Goal: Information Seeking & Learning: Learn about a topic

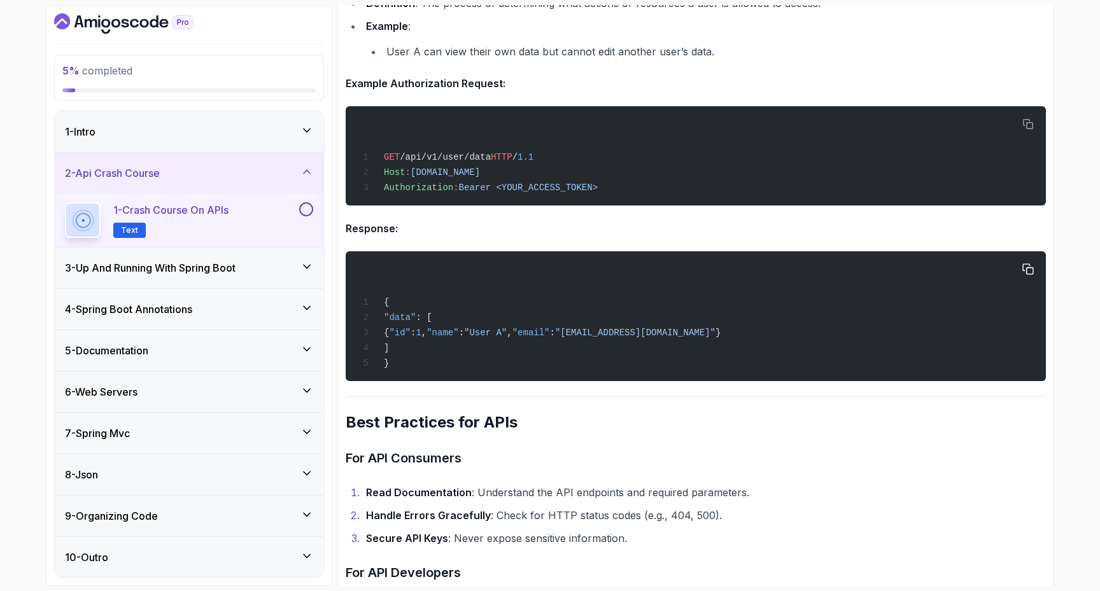
scroll to position [2601, 0]
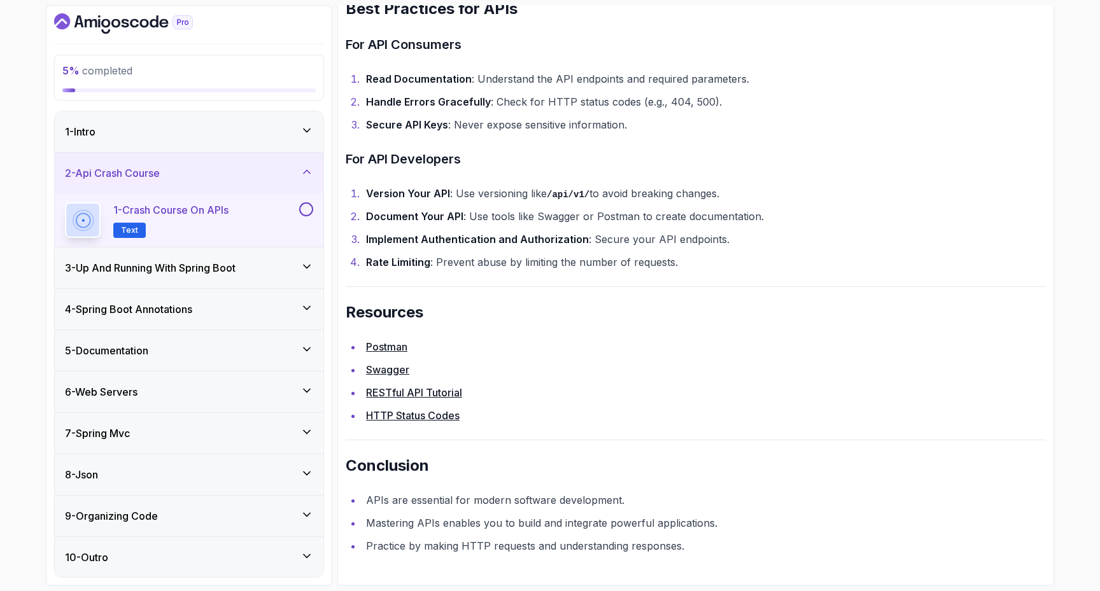
click at [307, 209] on button at bounding box center [306, 209] width 14 height 14
click at [311, 169] on icon at bounding box center [306, 171] width 13 height 13
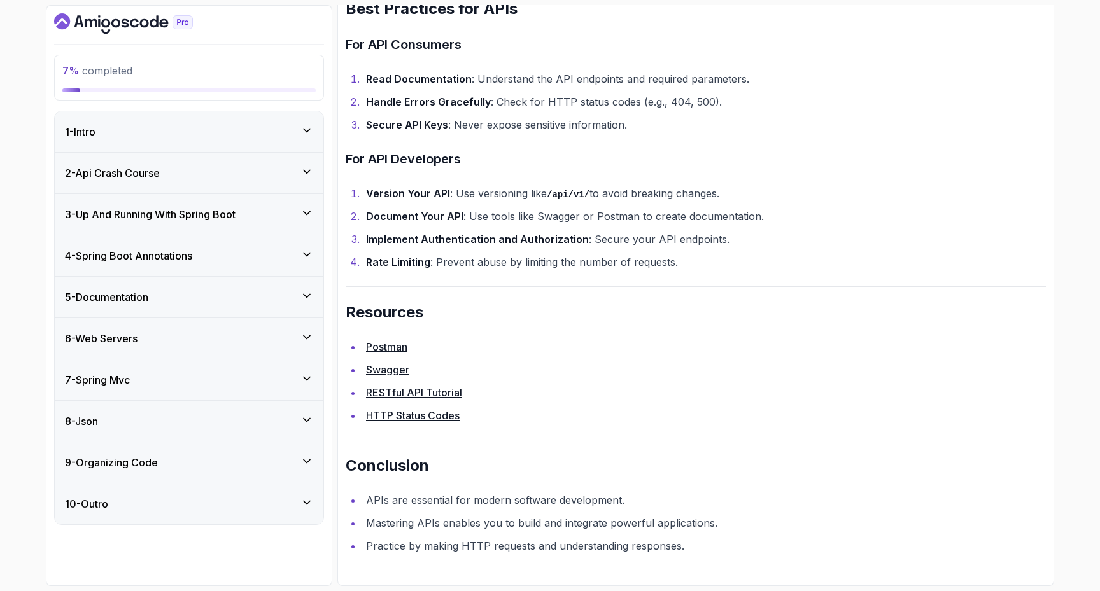
click at [302, 202] on div "3 - Up And Running With Spring Boot" at bounding box center [189, 214] width 269 height 41
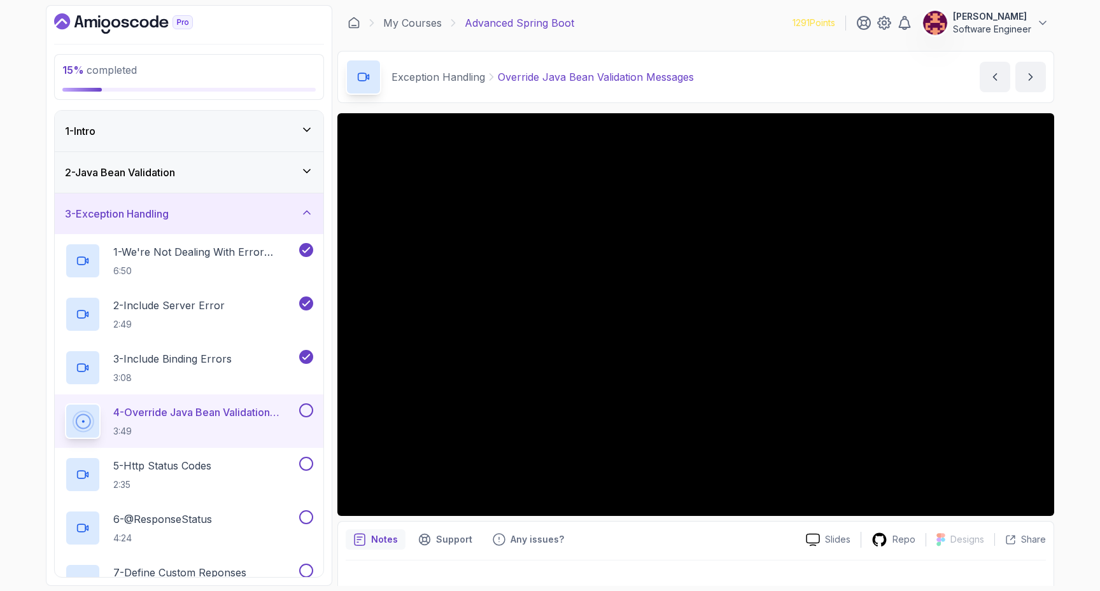
scroll to position [111, 0]
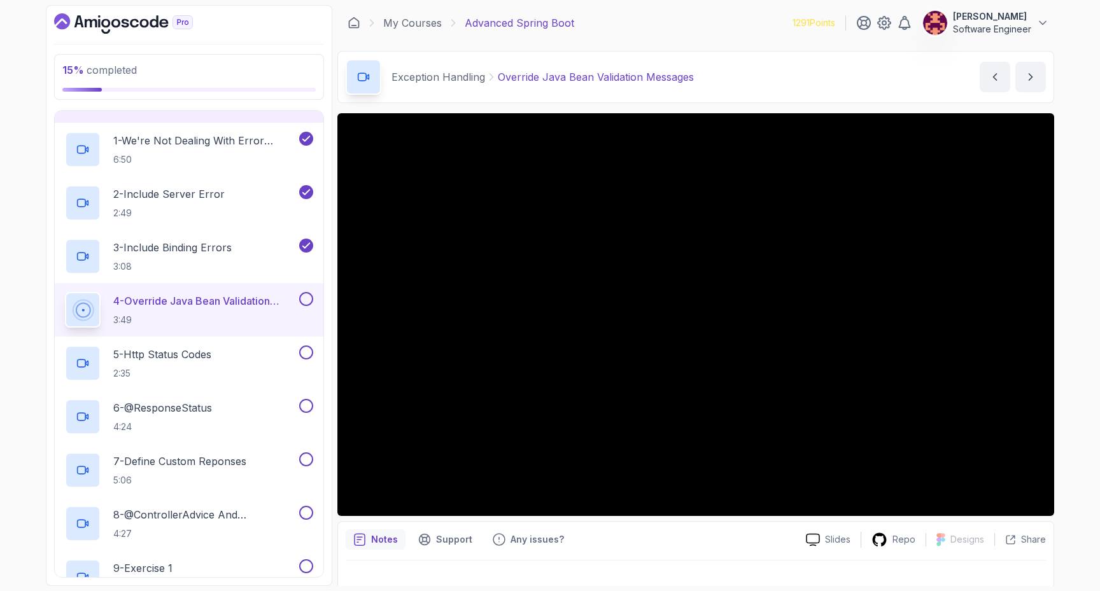
click at [306, 296] on button at bounding box center [306, 299] width 14 height 14
click at [247, 357] on div "5 - Http Status Codes 2:35" at bounding box center [181, 364] width 232 height 36
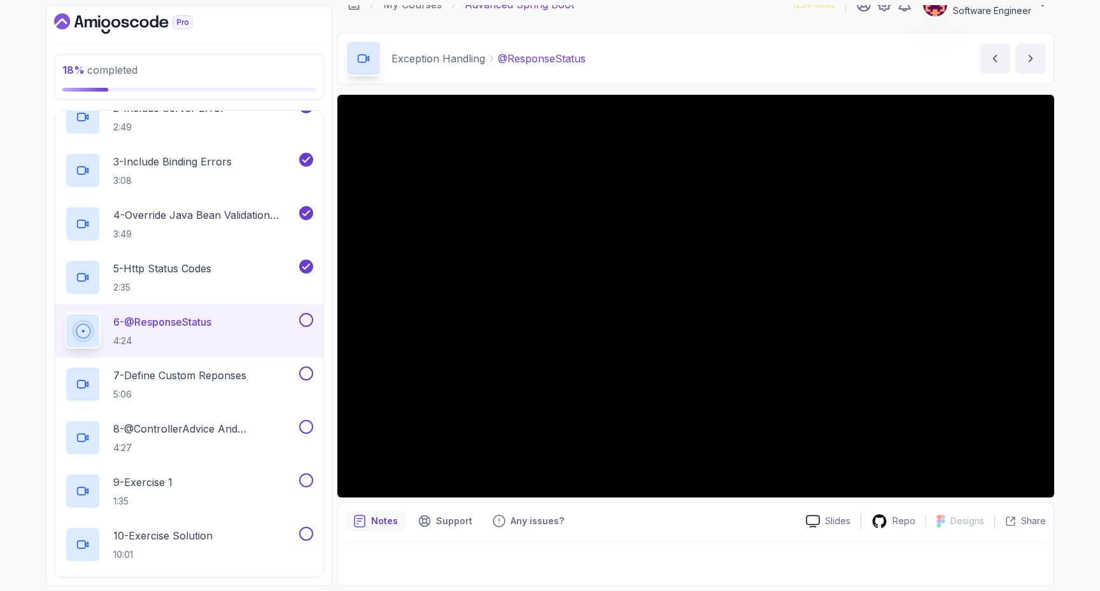
scroll to position [301, 0]
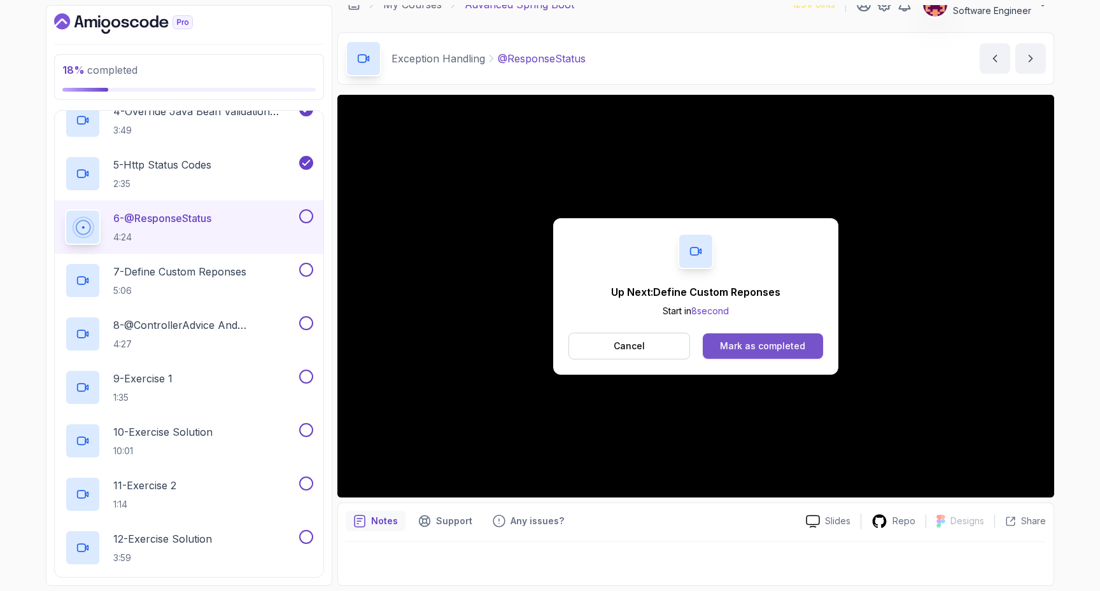
click at [789, 342] on div "Mark as completed" at bounding box center [762, 346] width 85 height 13
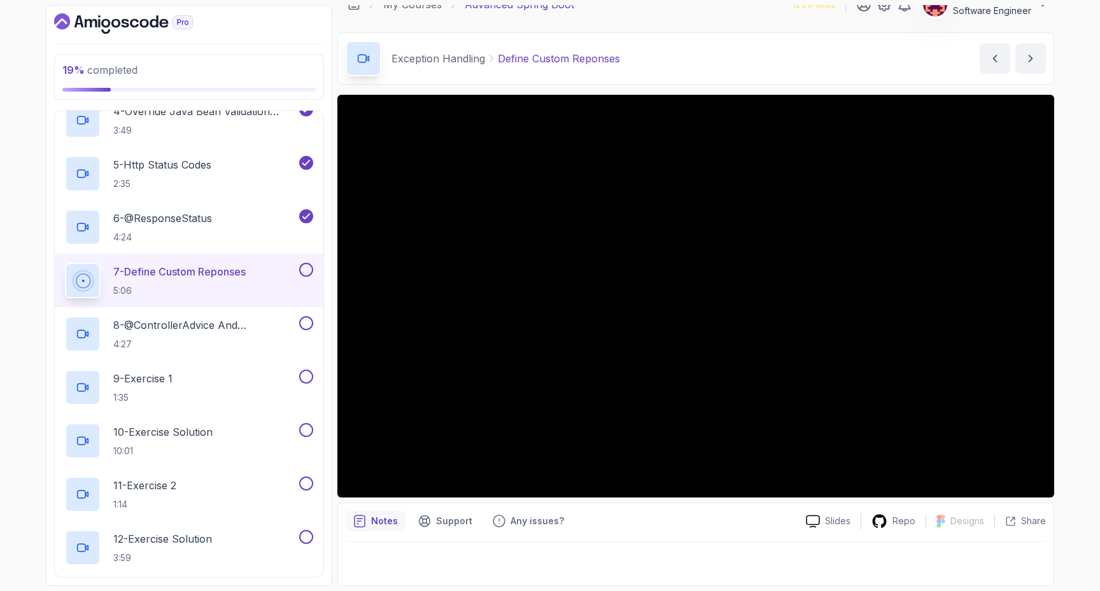
click at [894, 25] on main "My Courses Advanced Spring Boot 1291 Points TURAL SADIGOV Software Engineer 13 …" at bounding box center [695, 295] width 717 height 581
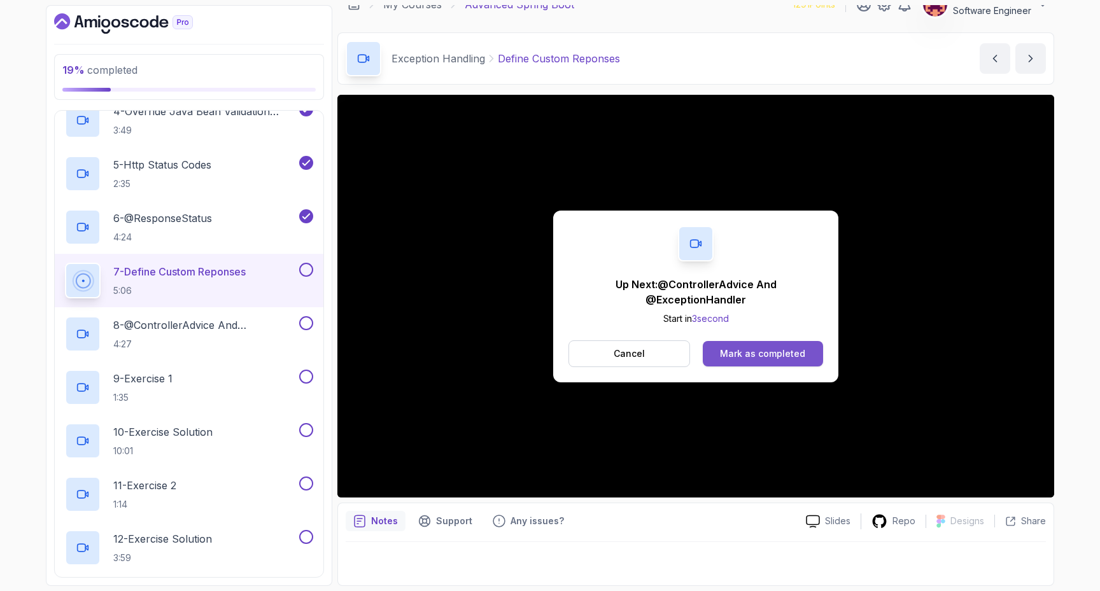
click at [740, 356] on div "Mark as completed" at bounding box center [762, 353] width 85 height 13
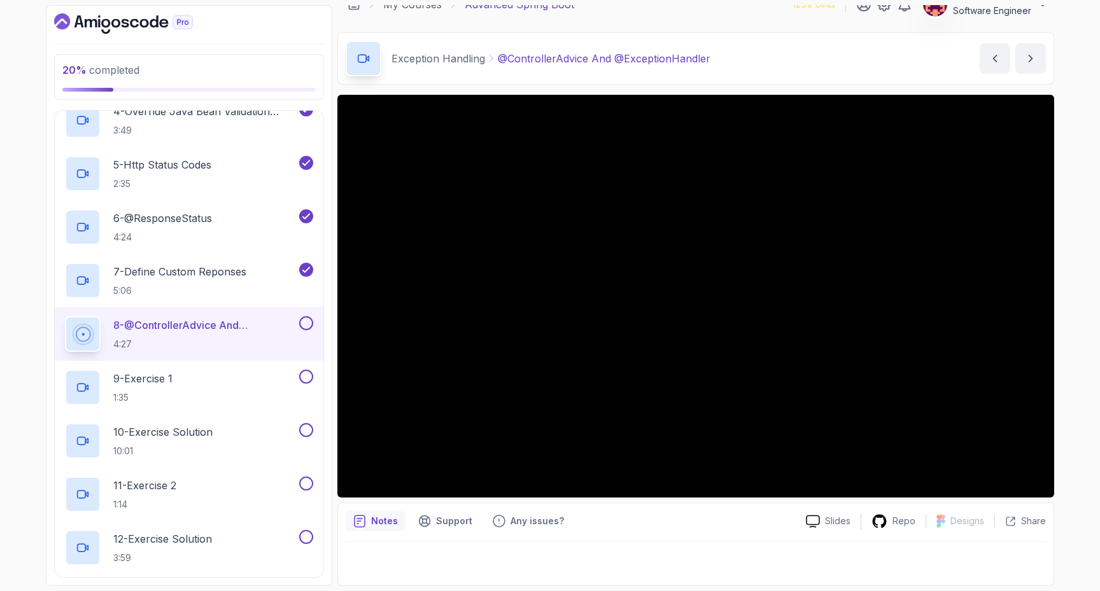
click at [308, 319] on button at bounding box center [306, 323] width 14 height 14
click at [262, 386] on div "9 - Exercise 1 1:35" at bounding box center [181, 388] width 232 height 36
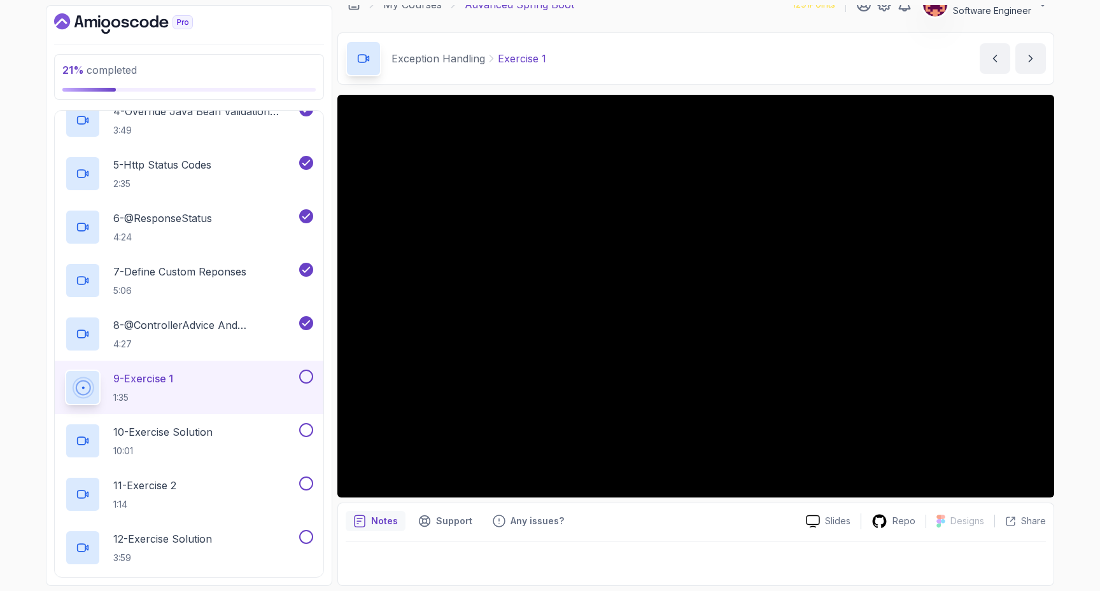
click at [306, 375] on button at bounding box center [306, 377] width 14 height 14
click at [303, 430] on button at bounding box center [306, 430] width 14 height 14
click at [195, 481] on div "11 - Exercise 2 1:14" at bounding box center [181, 495] width 232 height 36
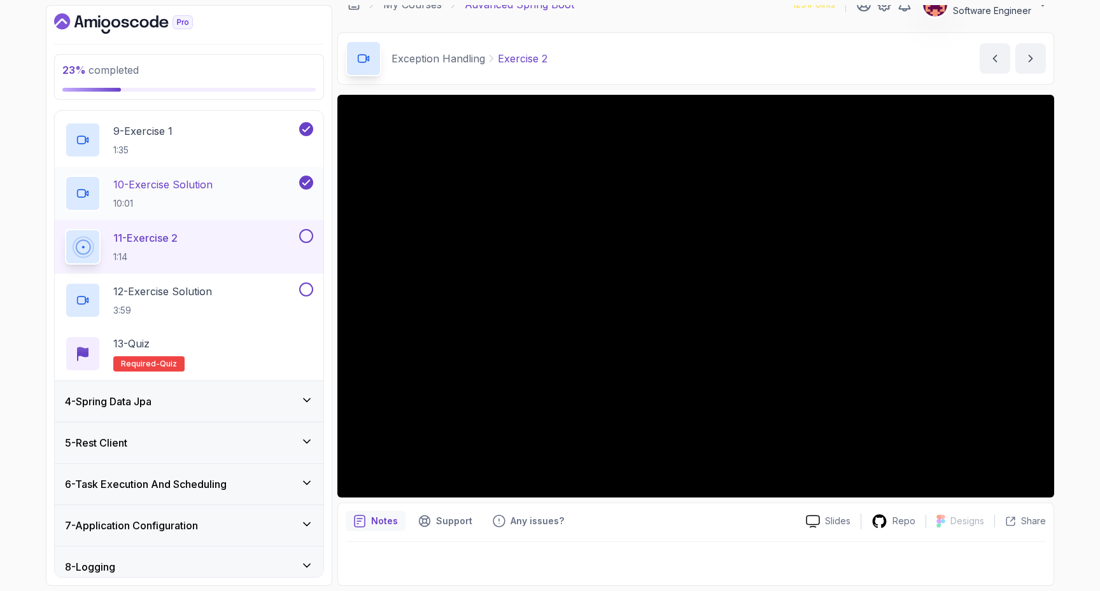
scroll to position [573, 0]
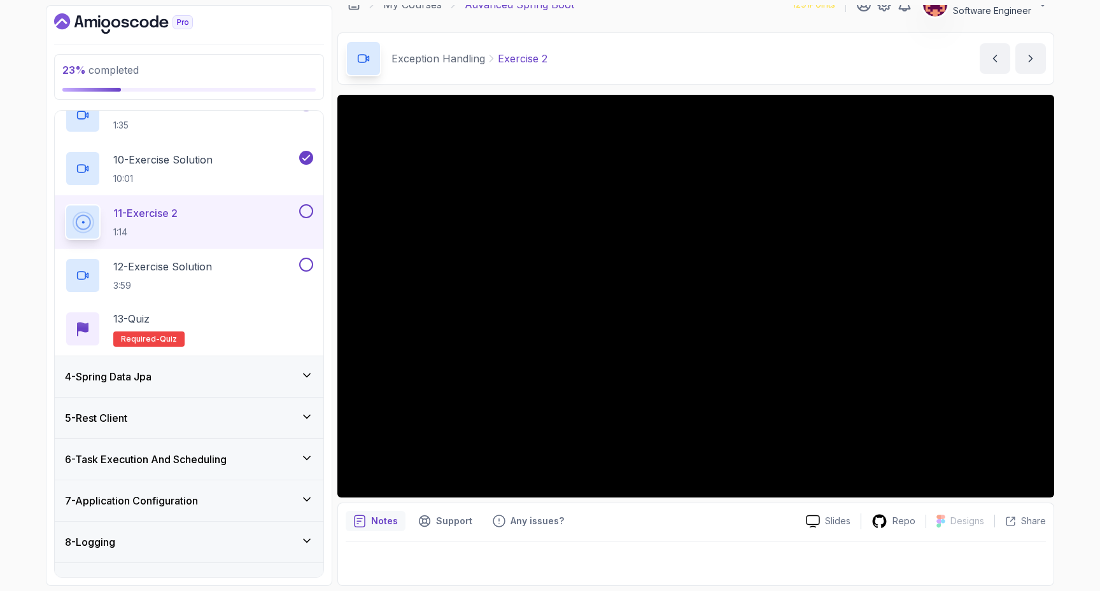
click at [301, 211] on button at bounding box center [306, 211] width 14 height 14
click at [304, 263] on button at bounding box center [306, 265] width 14 height 14
click at [255, 322] on div "13 - Quiz Required- quiz" at bounding box center [189, 329] width 248 height 36
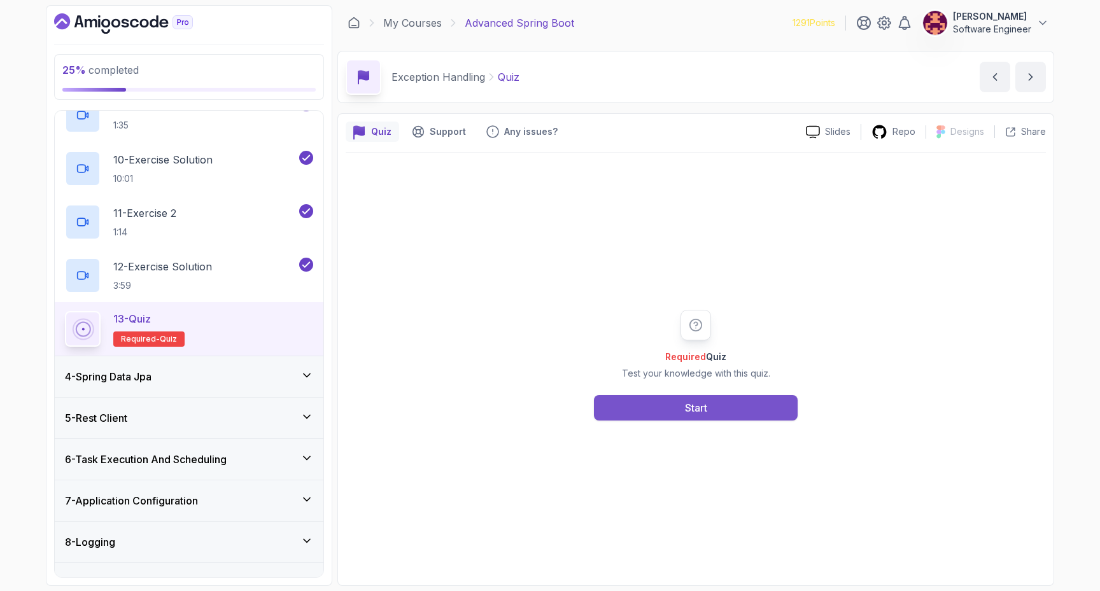
click at [710, 414] on button "Start" at bounding box center [696, 407] width 204 height 25
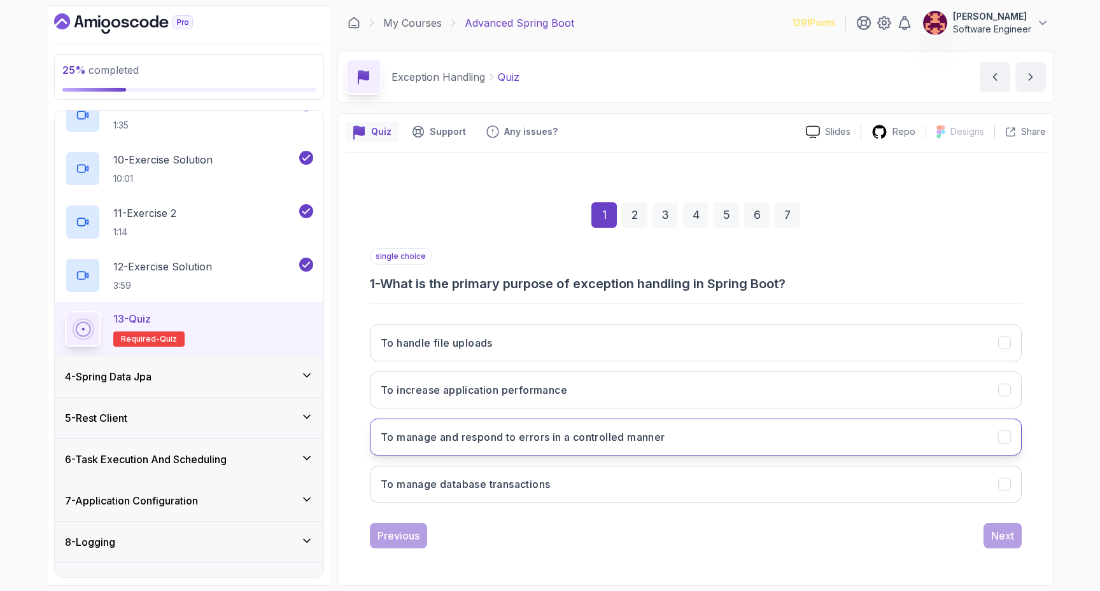
click at [534, 438] on h3 "To manage and respond to errors in a controlled manner" at bounding box center [523, 437] width 284 height 15
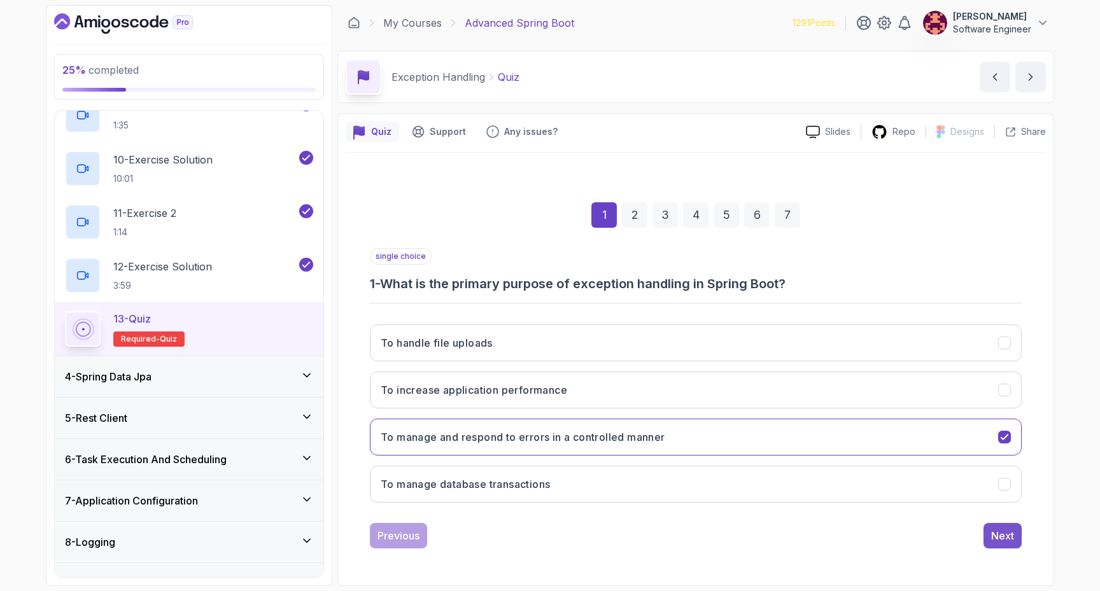
click at [1012, 533] on div "Next" at bounding box center [1002, 535] width 23 height 15
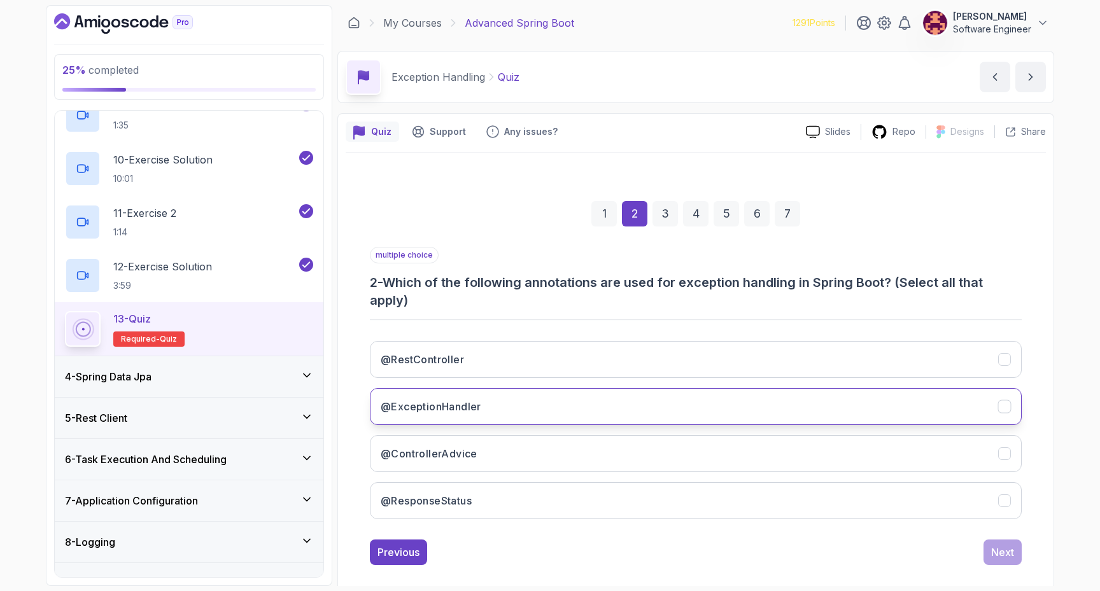
scroll to position [15, 0]
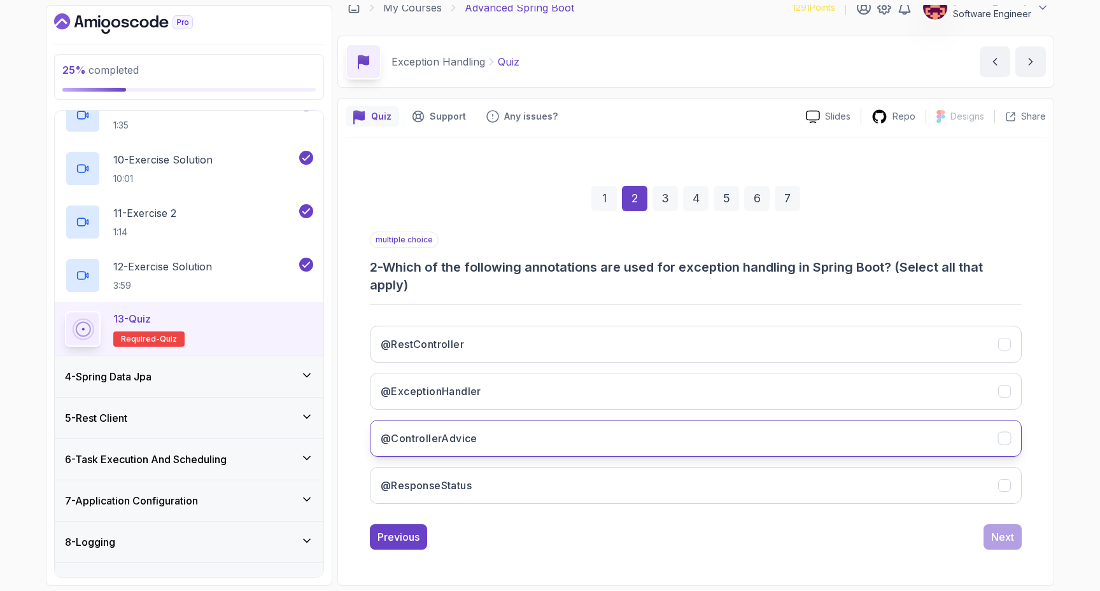
click at [676, 436] on button "@ControllerAdvice" at bounding box center [696, 438] width 652 height 37
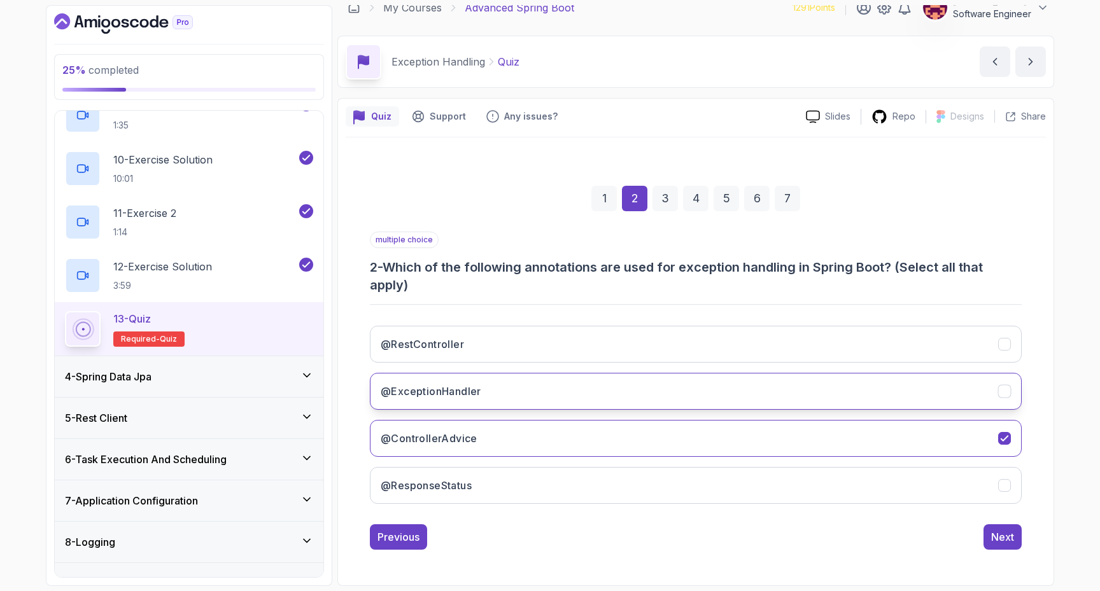
click at [666, 400] on button "@ExceptionHandler" at bounding box center [696, 391] width 652 height 37
click at [996, 533] on div "Next" at bounding box center [1002, 536] width 23 height 15
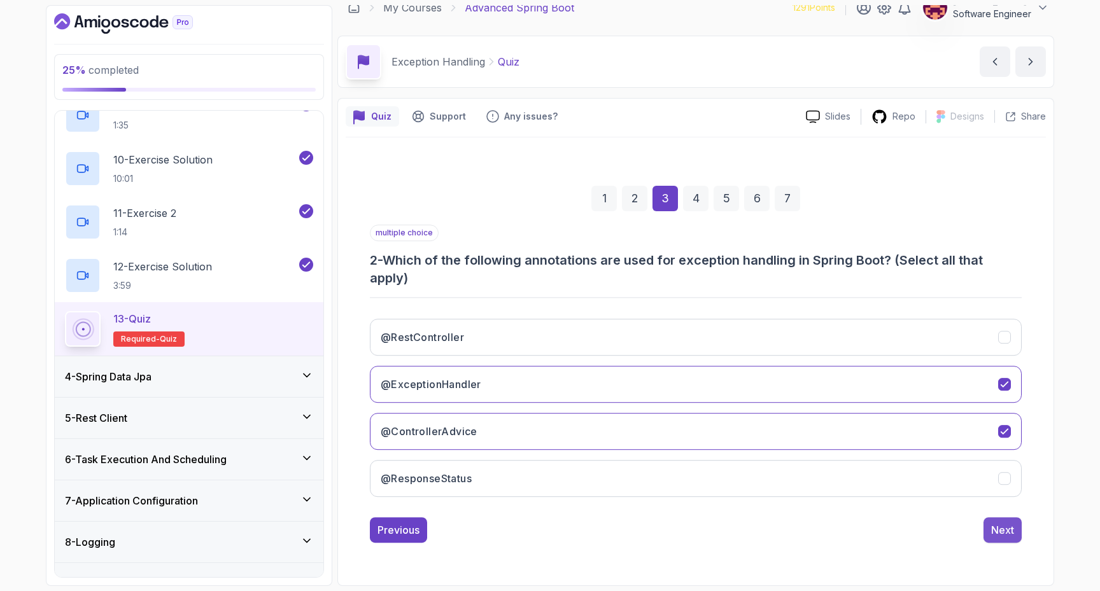
scroll to position [0, 0]
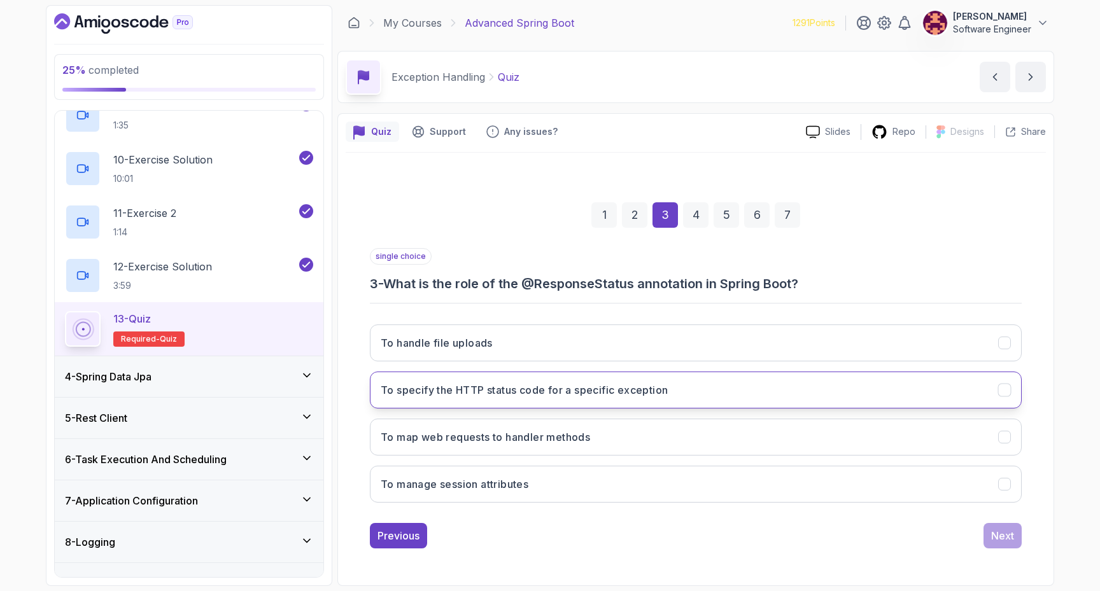
click at [594, 381] on button "To specify the HTTP status code for a specific exception" at bounding box center [696, 390] width 652 height 37
click at [980, 546] on div "Previous Next" at bounding box center [696, 535] width 652 height 25
click at [993, 546] on button "Next" at bounding box center [1002, 535] width 38 height 25
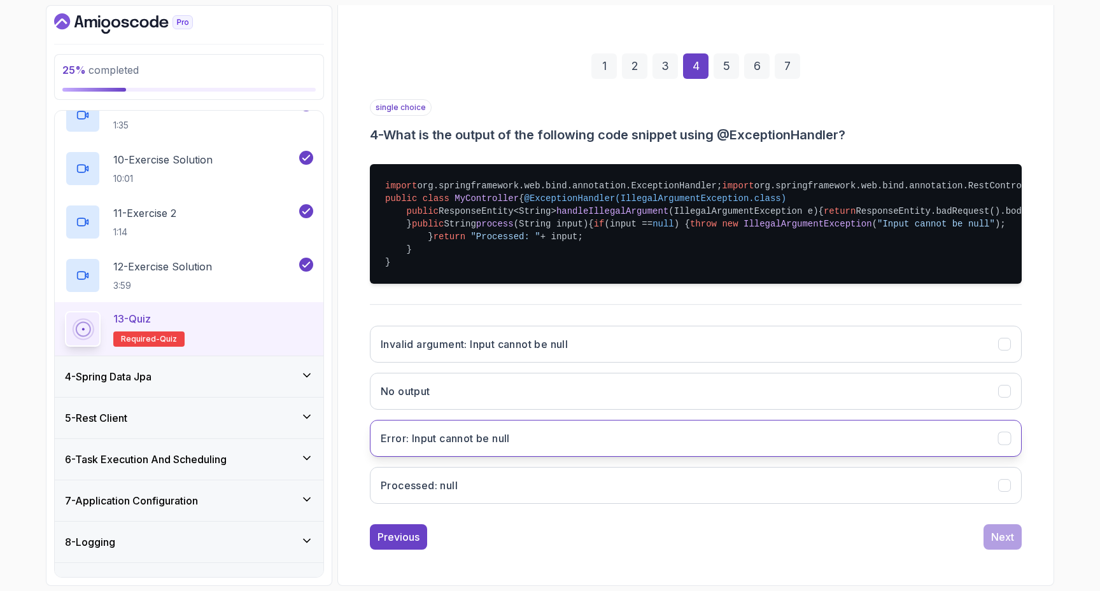
scroll to position [300, 0]
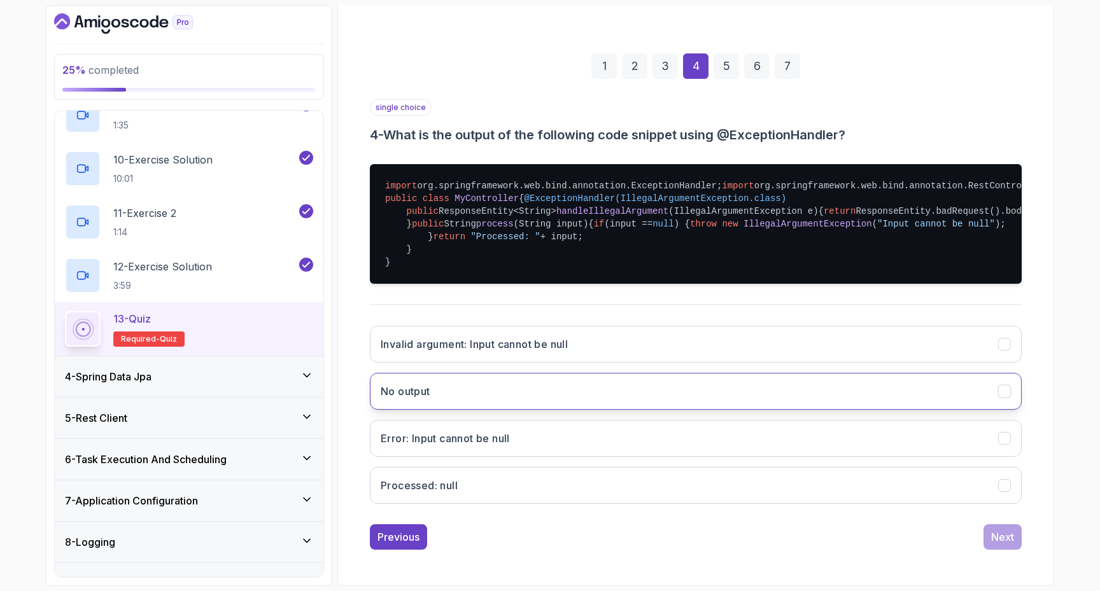
click at [543, 399] on button "No output" at bounding box center [696, 391] width 652 height 37
click at [1023, 534] on div "1 2 3 4 5 6 7 single choice 4 - What is the output of the following code snippe…" at bounding box center [696, 291] width 700 height 537
click at [1009, 536] on div "Next" at bounding box center [1002, 536] width 23 height 15
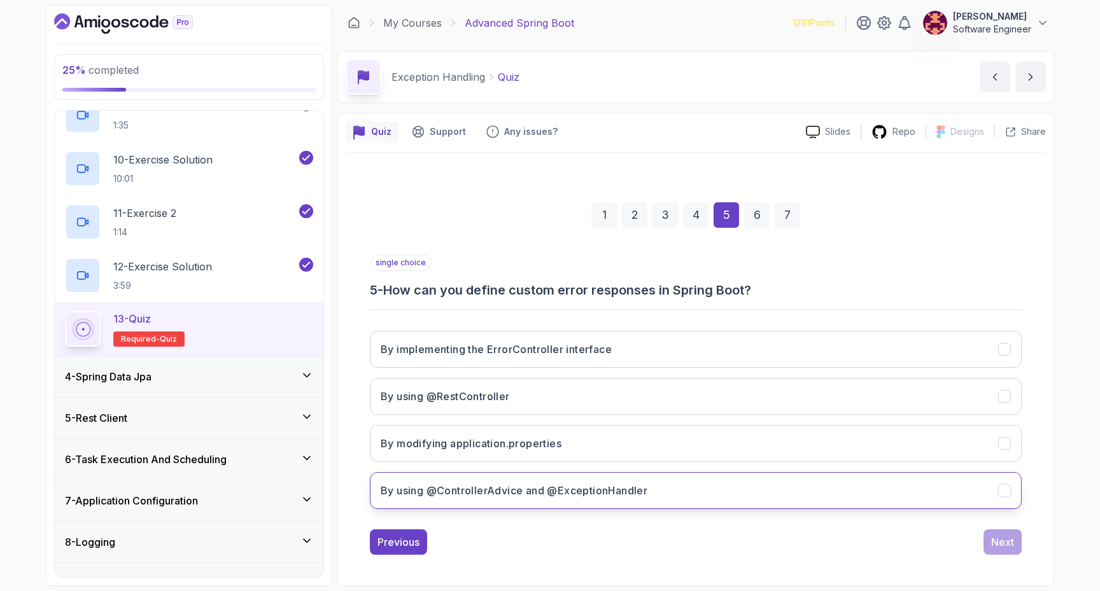
scroll to position [0, 0]
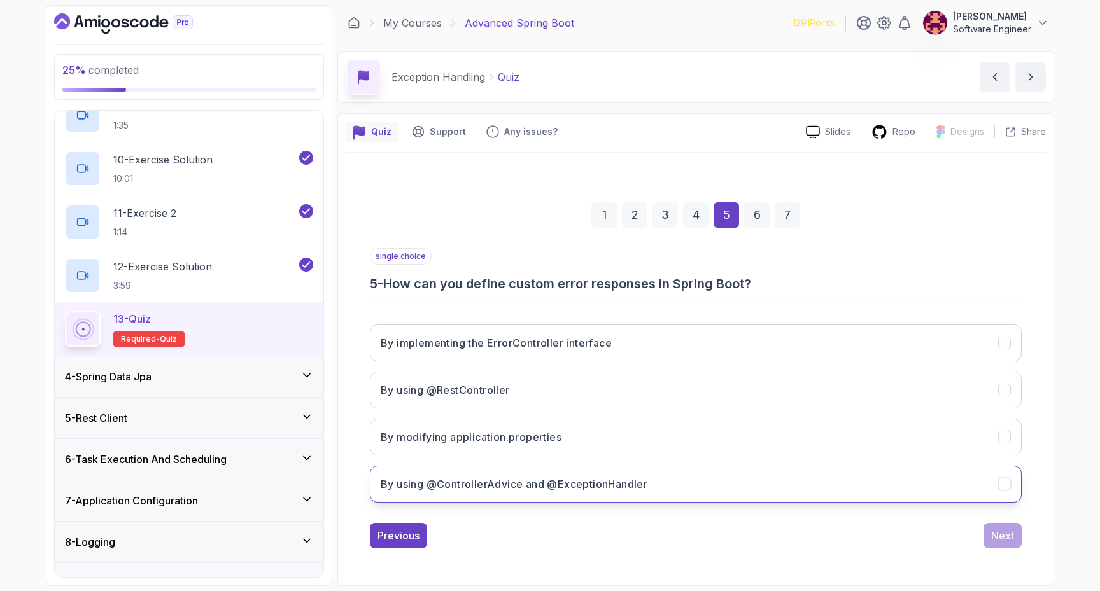
click at [659, 482] on button "By using @ControllerAdvice and @ExceptionHandler" at bounding box center [696, 484] width 652 height 37
click at [1014, 536] on button "Next" at bounding box center [1002, 535] width 38 height 25
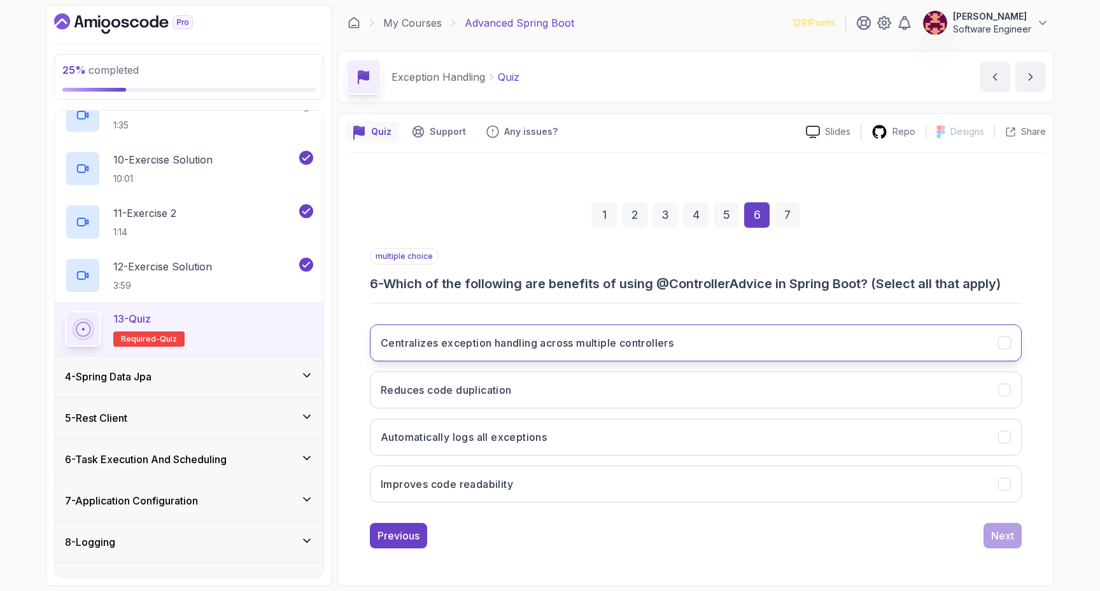
click at [656, 335] on h3 "Centralizes exception handling across multiple controllers" at bounding box center [527, 342] width 293 height 15
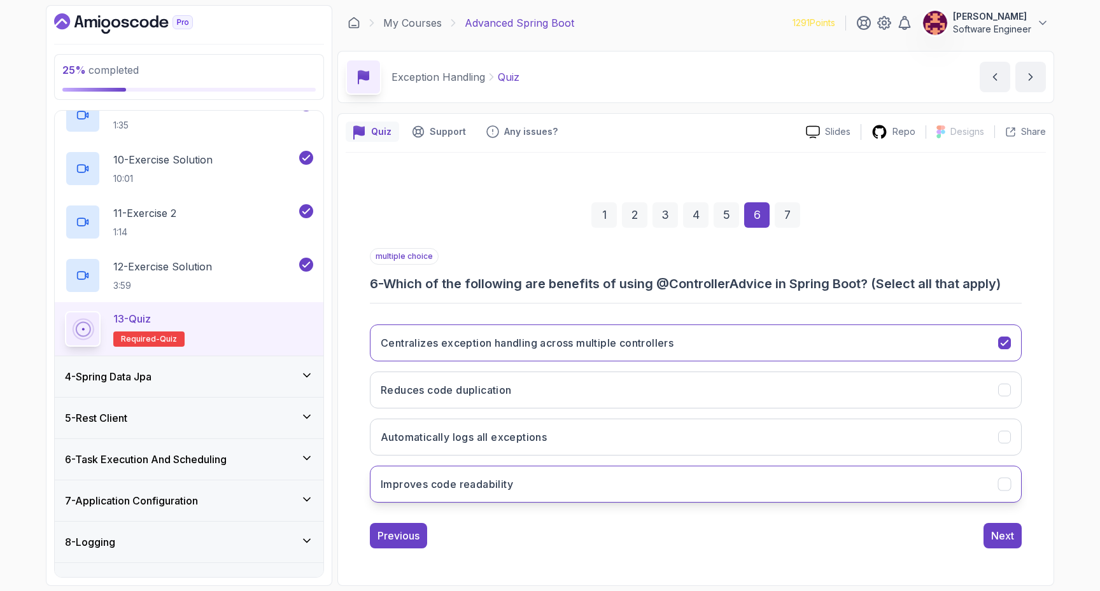
click at [701, 489] on button "Improves code readability" at bounding box center [696, 484] width 652 height 37
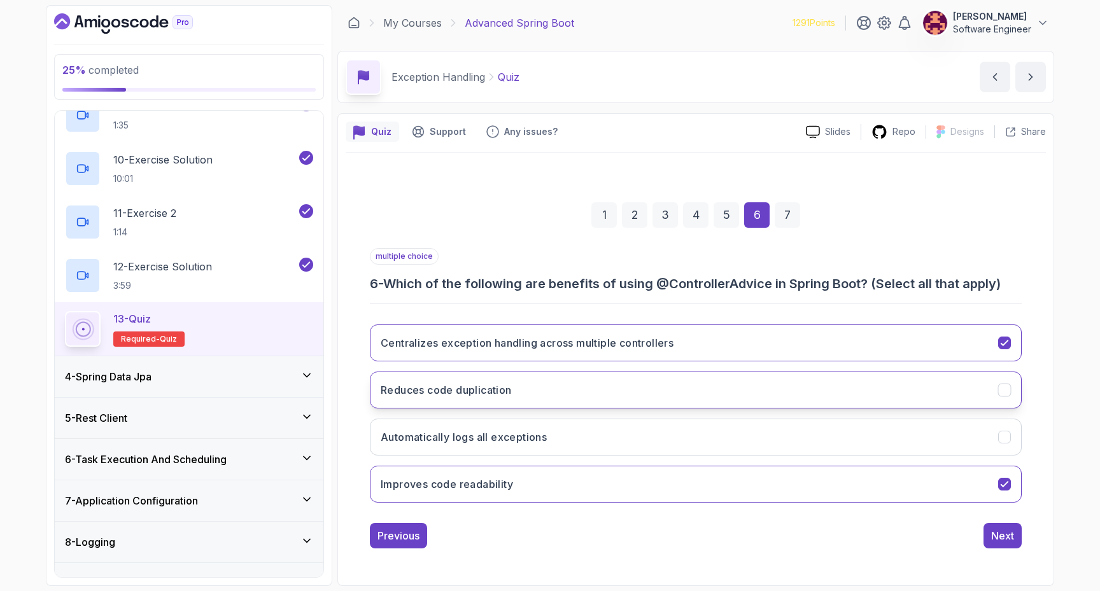
click at [631, 388] on button "Reduces code duplication" at bounding box center [696, 390] width 652 height 37
click at [1005, 535] on div "Next" at bounding box center [1002, 535] width 23 height 15
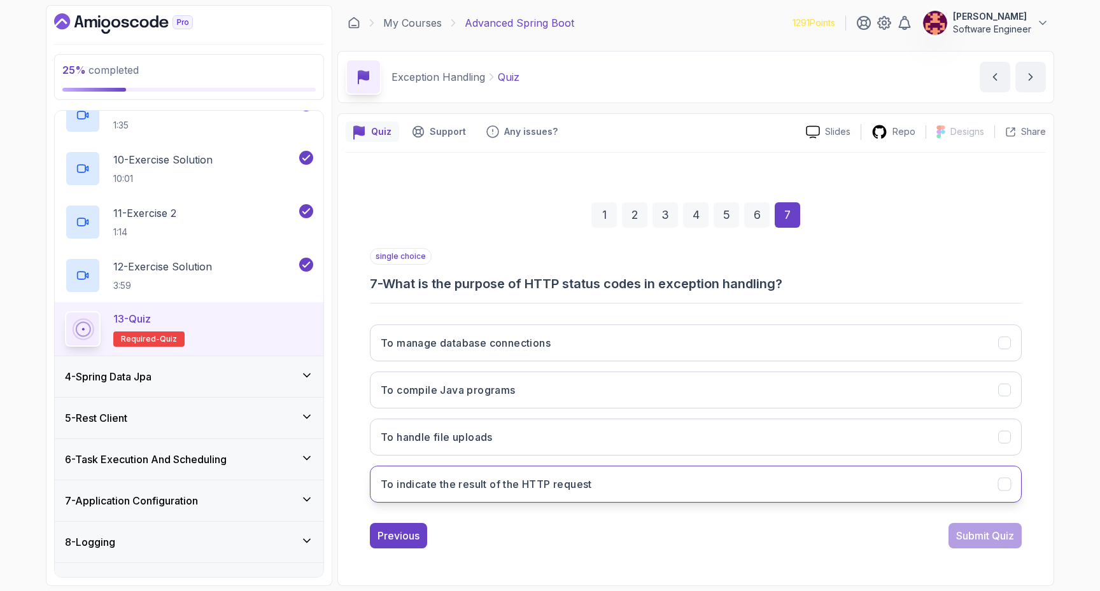
click at [676, 489] on button "To indicate the result of the HTTP request" at bounding box center [696, 484] width 652 height 37
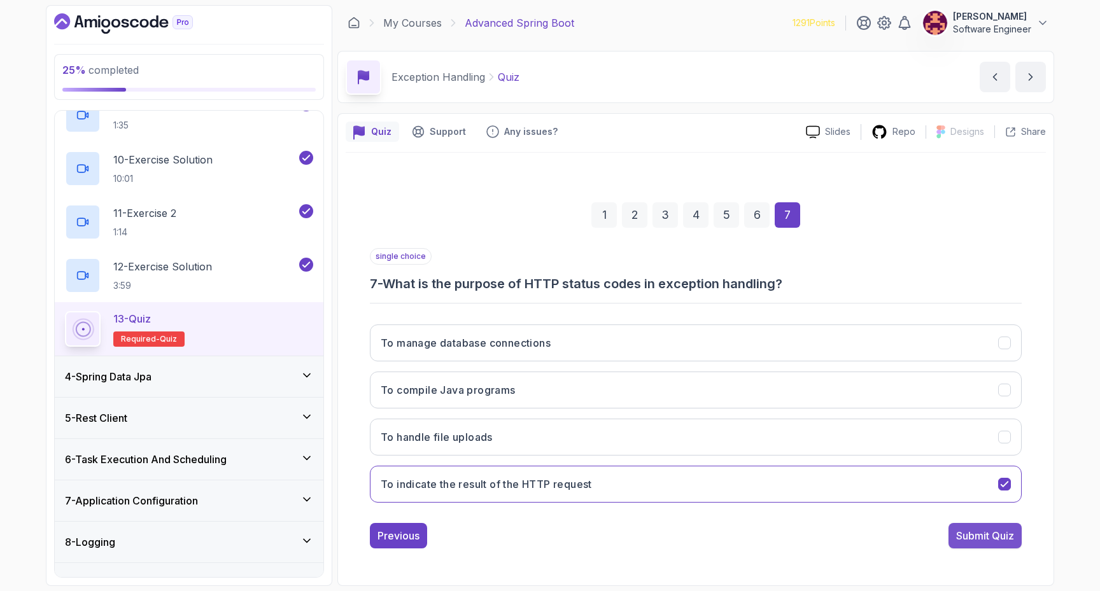
click at [998, 534] on div "Submit Quiz" at bounding box center [985, 535] width 58 height 15
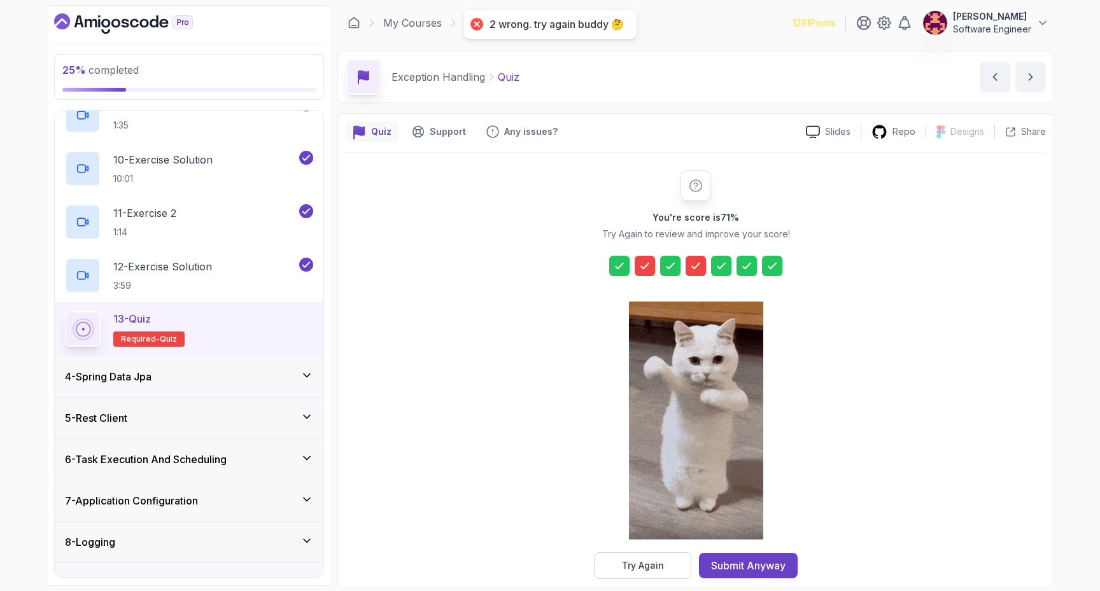
click at [642, 269] on icon at bounding box center [644, 266] width 13 height 13
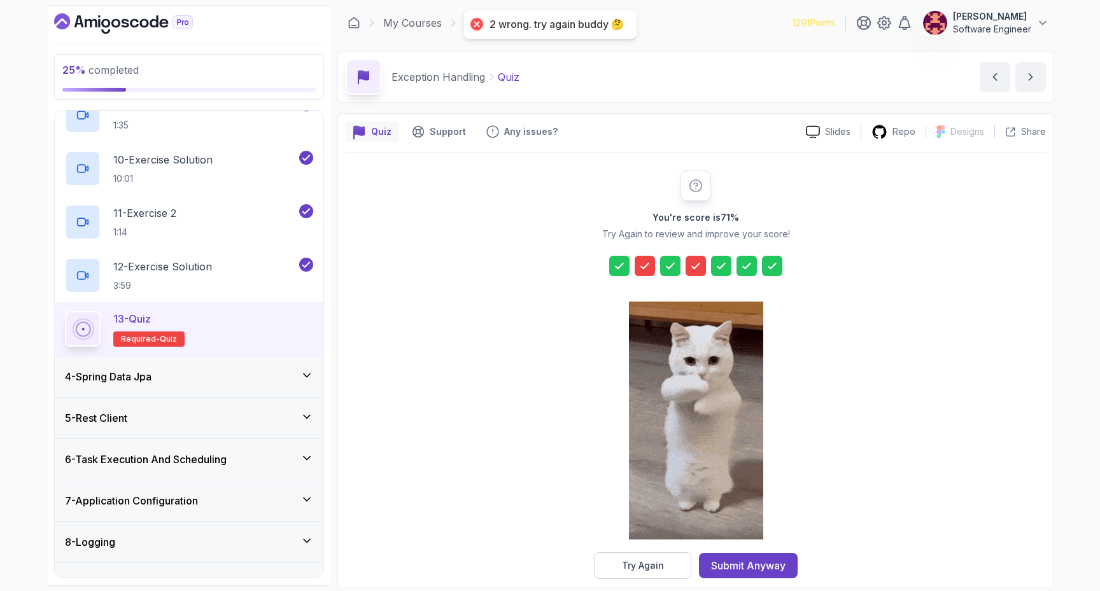
click at [642, 264] on icon at bounding box center [644, 266] width 13 height 13
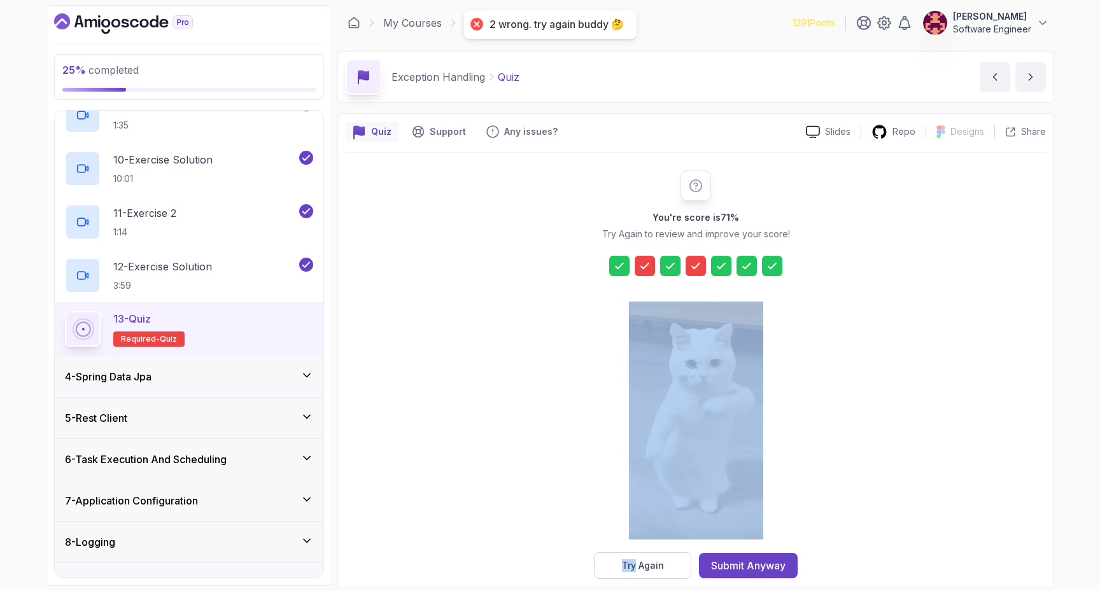
click at [642, 264] on icon at bounding box center [644, 266] width 13 height 13
click at [537, 462] on div "You're score is 71 % Try Again to review and improve your score! Try Again Subm…" at bounding box center [696, 375] width 700 height 409
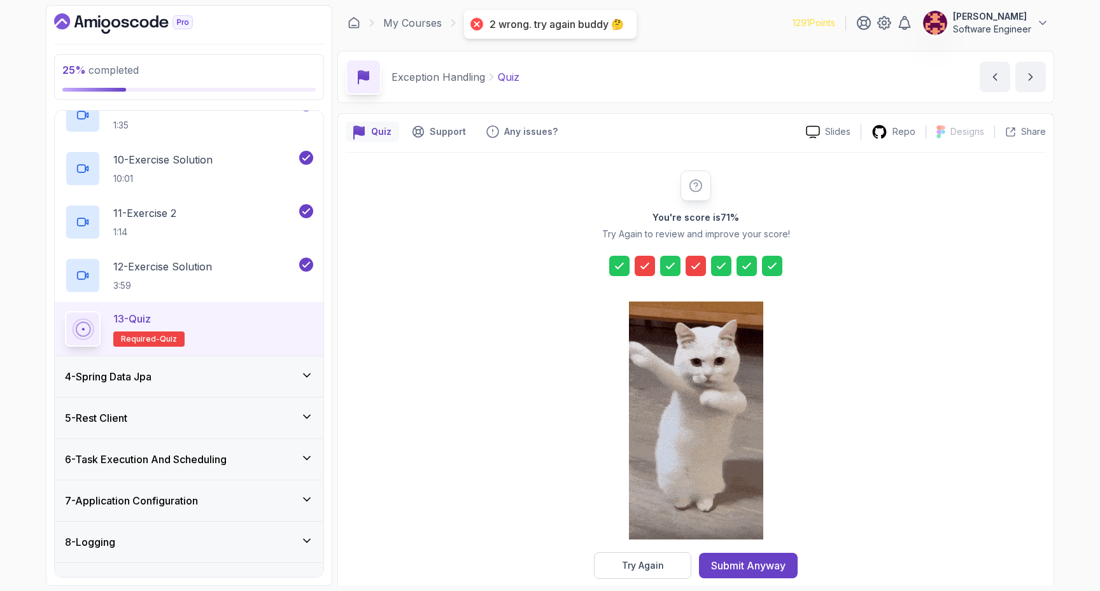
scroll to position [19, 0]
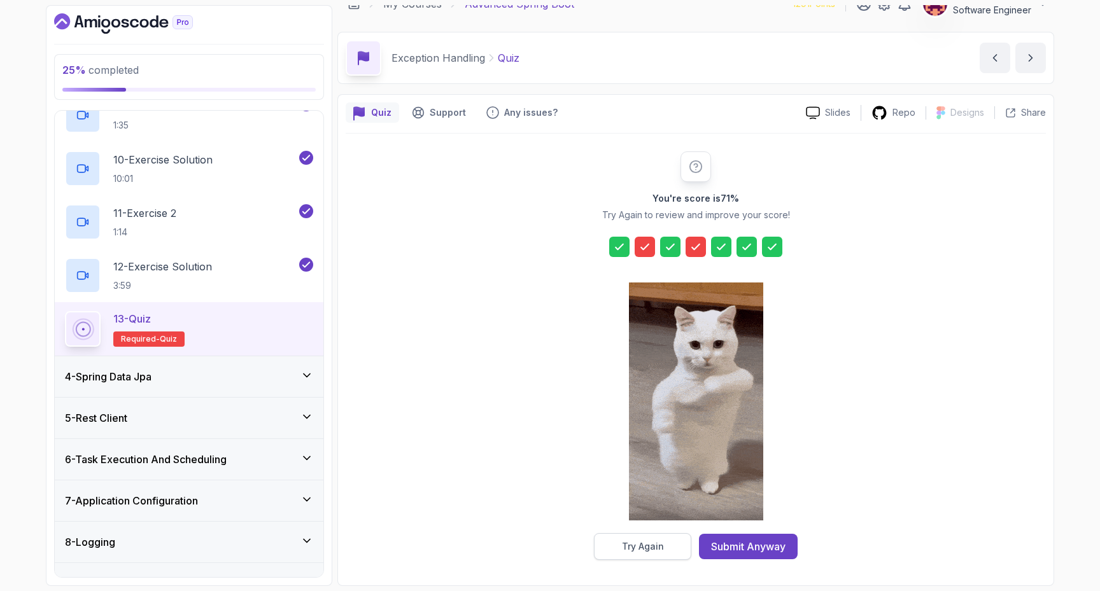
click at [648, 547] on div "Try Again" at bounding box center [643, 546] width 42 height 13
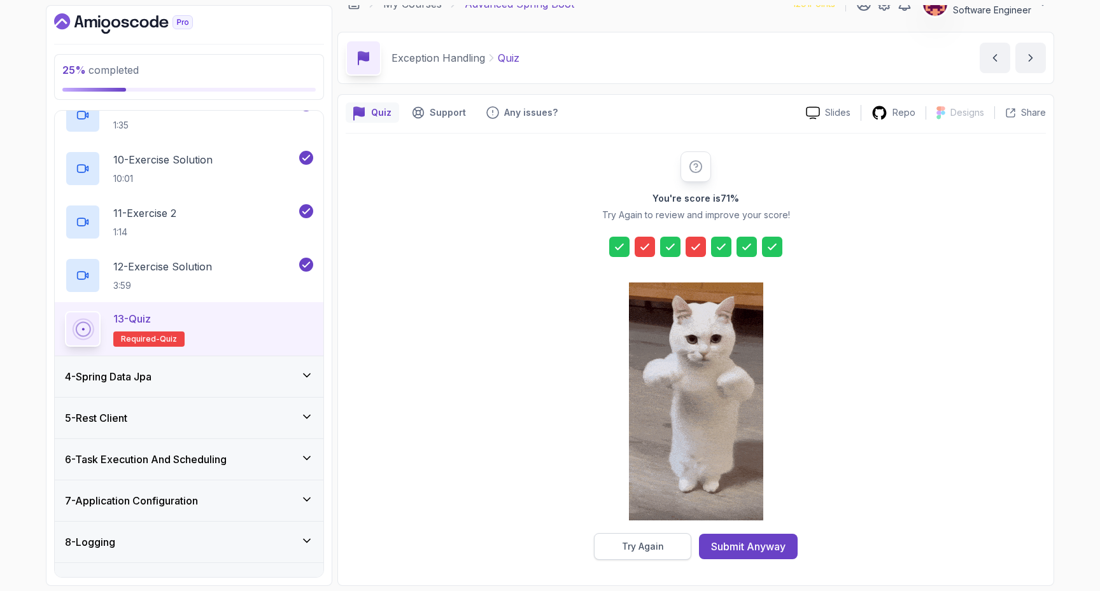
scroll to position [15, 0]
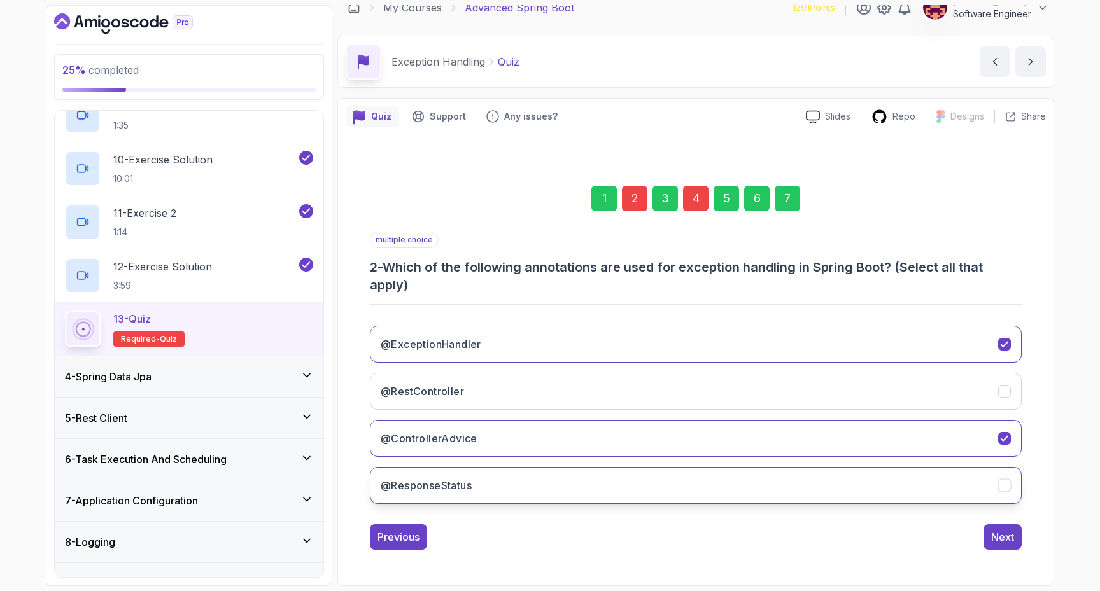
click at [802, 490] on button "@ResponseStatus" at bounding box center [696, 485] width 652 height 37
click at [1002, 535] on div "Next" at bounding box center [1002, 536] width 23 height 15
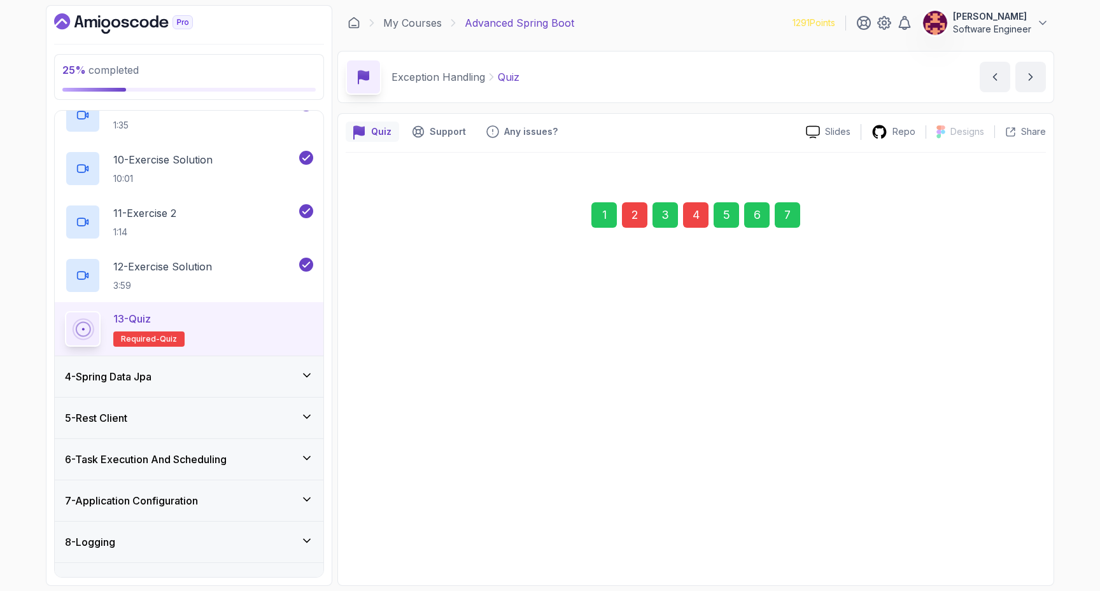
scroll to position [0, 0]
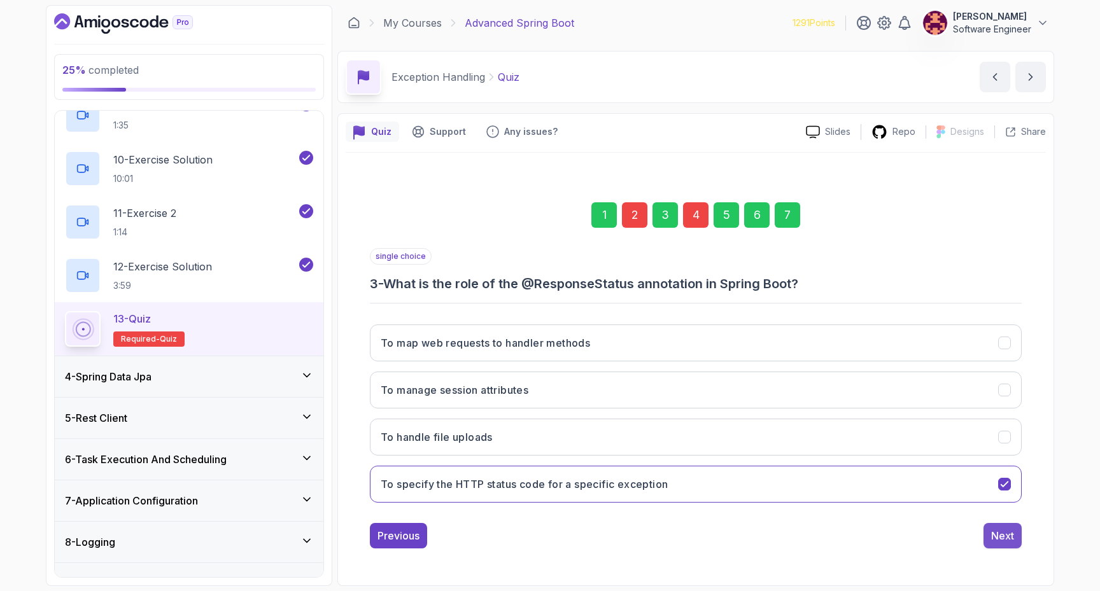
click at [996, 536] on div "Next" at bounding box center [1002, 535] width 23 height 15
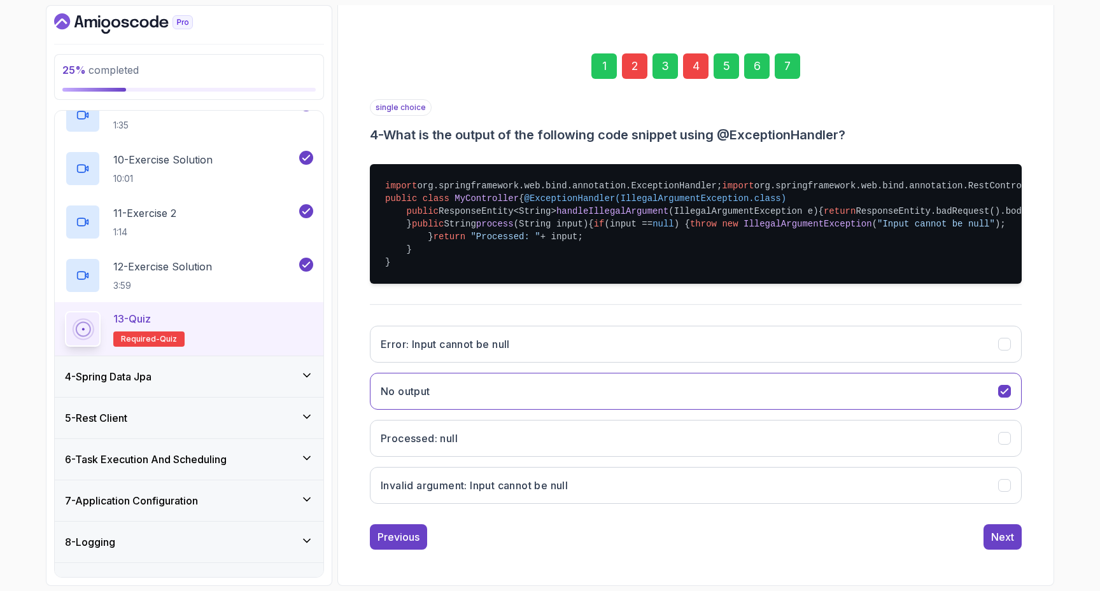
scroll to position [300, 0]
click at [552, 388] on button "No output" at bounding box center [696, 391] width 652 height 37
click at [643, 387] on button "No output" at bounding box center [696, 391] width 652 height 37
click at [1004, 394] on icon "No output" at bounding box center [1004, 392] width 12 height 12
click at [1004, 393] on icon "No output" at bounding box center [1004, 392] width 12 height 12
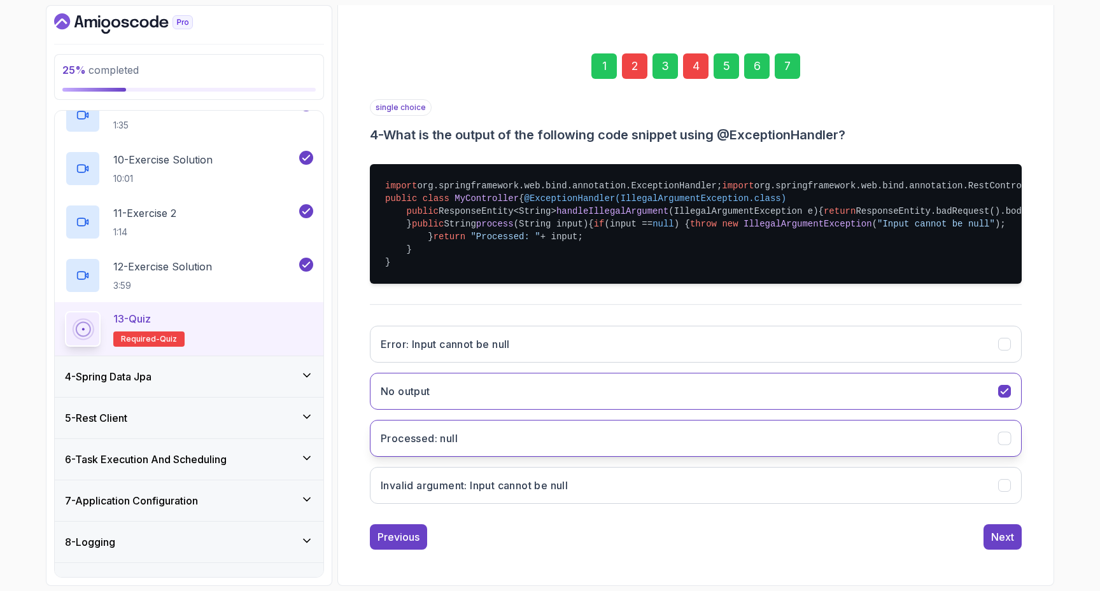
click at [998, 444] on icon "Processed: null" at bounding box center [1004, 439] width 12 height 12
click at [1004, 435] on icon "Processed: null" at bounding box center [1004, 439] width 12 height 12
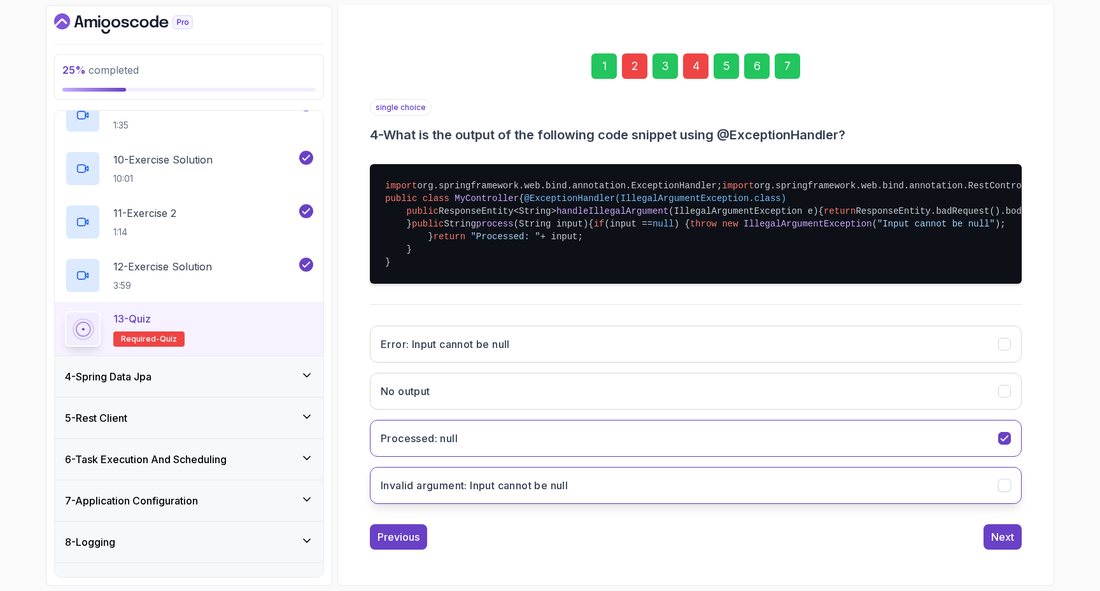
click at [752, 480] on button "Invalid argument: Input cannot be null" at bounding box center [696, 485] width 652 height 37
click at [1000, 536] on div "Next" at bounding box center [1002, 536] width 23 height 15
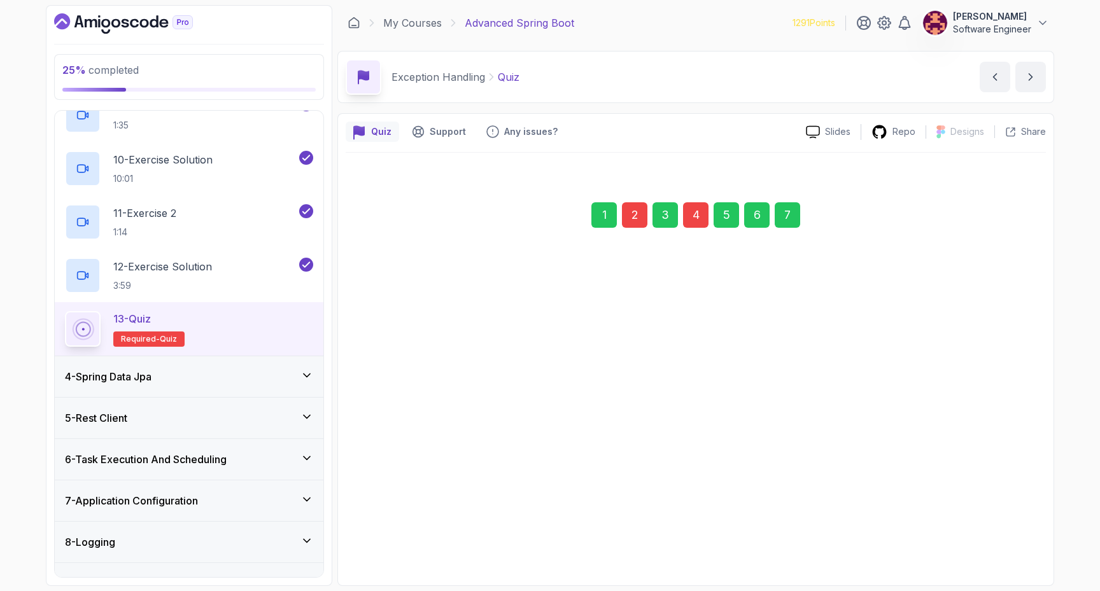
scroll to position [0, 0]
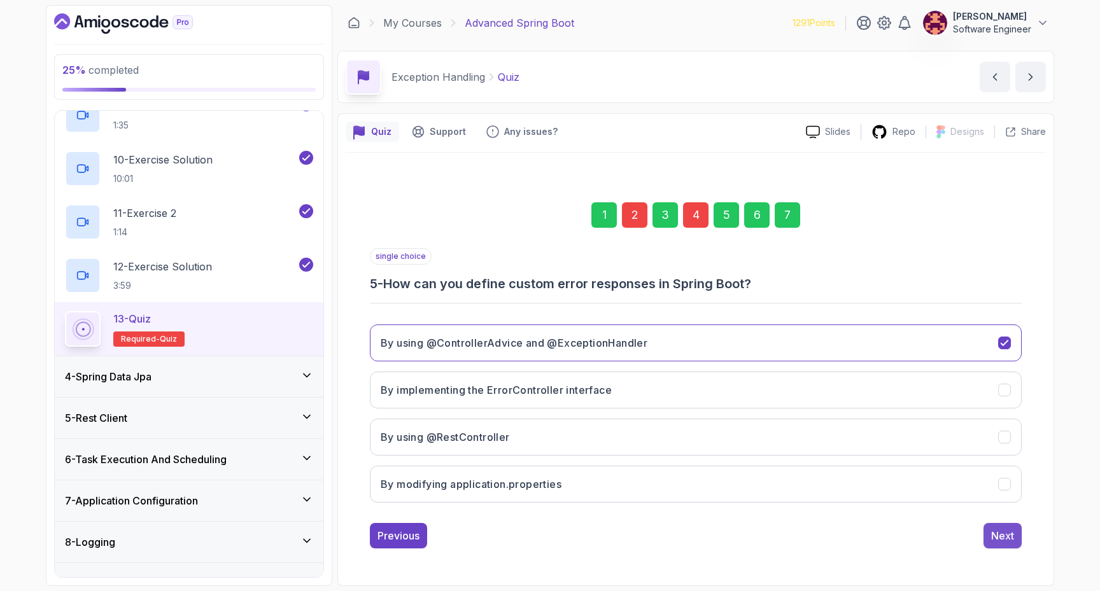
click at [1006, 543] on button "Next" at bounding box center [1002, 535] width 38 height 25
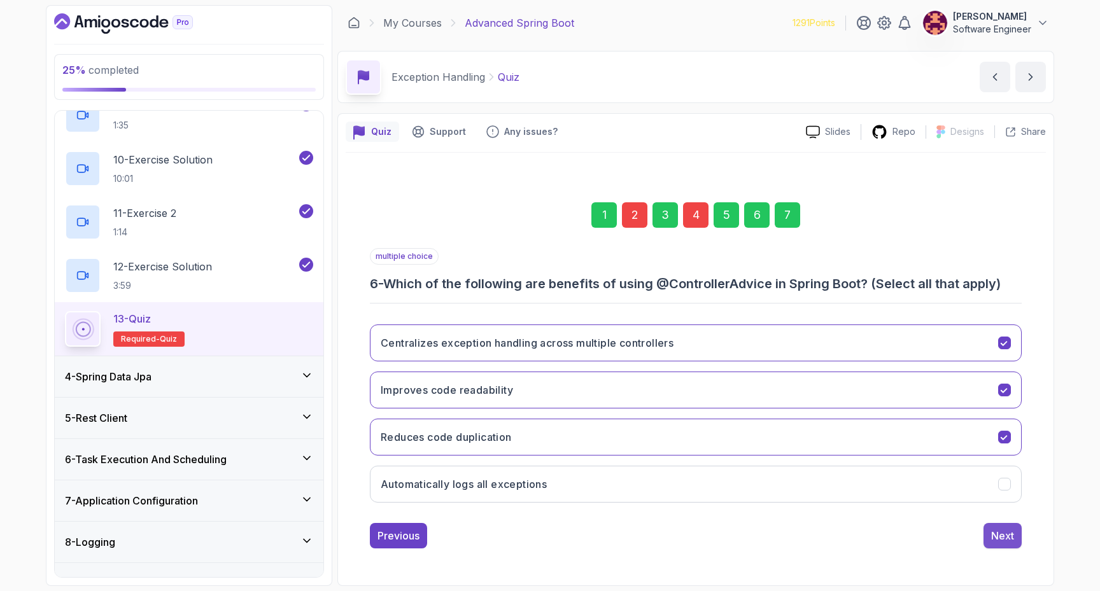
click at [1003, 535] on div "Next" at bounding box center [1002, 535] width 23 height 15
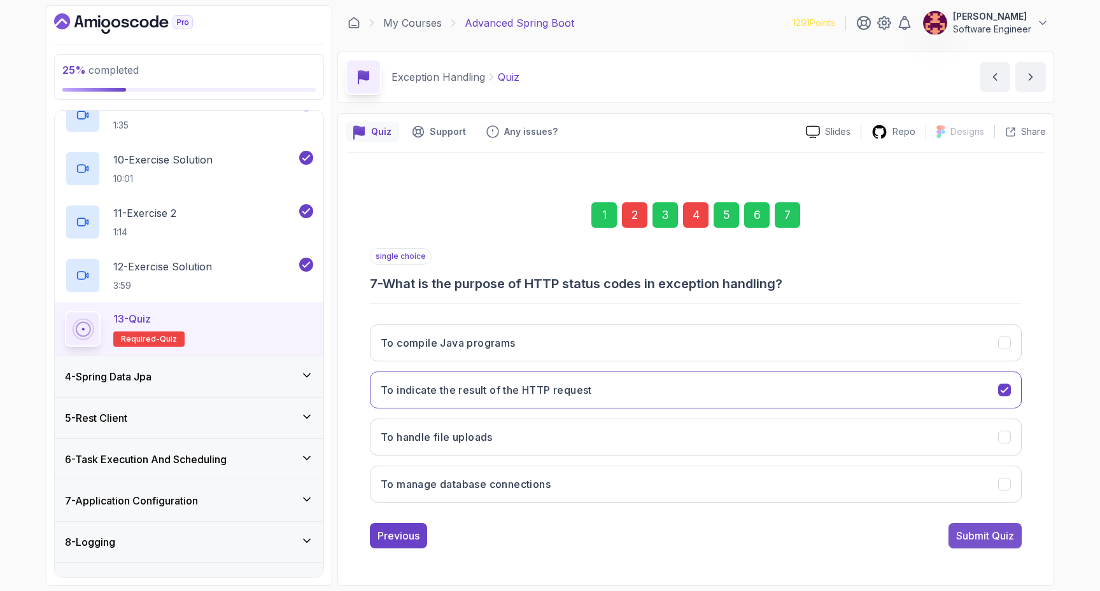
click at [997, 536] on div "Submit Quiz" at bounding box center [985, 535] width 58 height 15
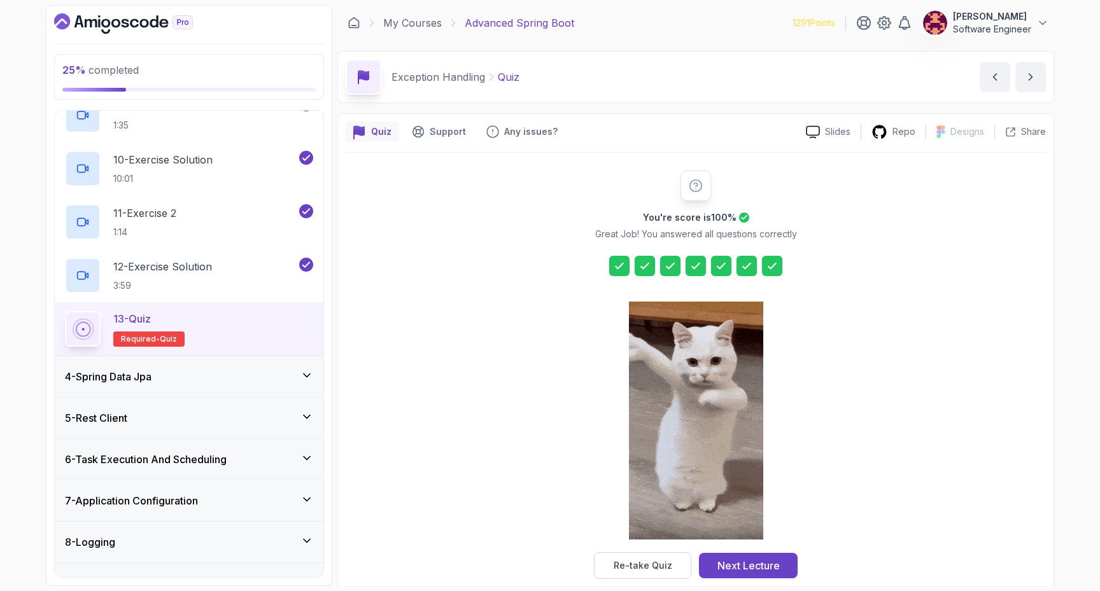
scroll to position [19, 0]
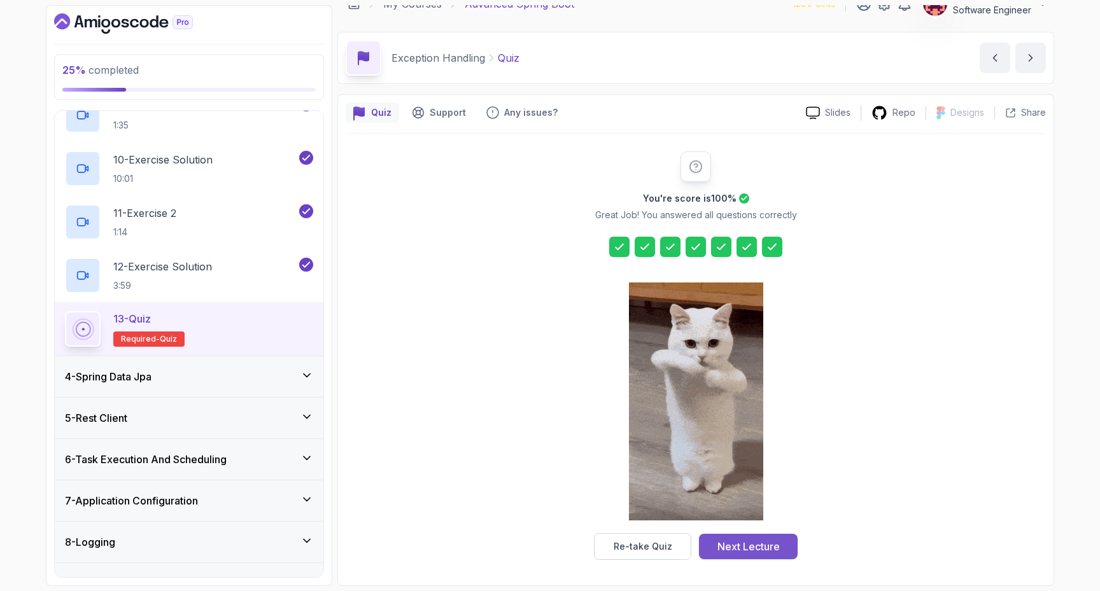
click at [743, 549] on div "Next Lecture" at bounding box center [748, 546] width 62 height 15
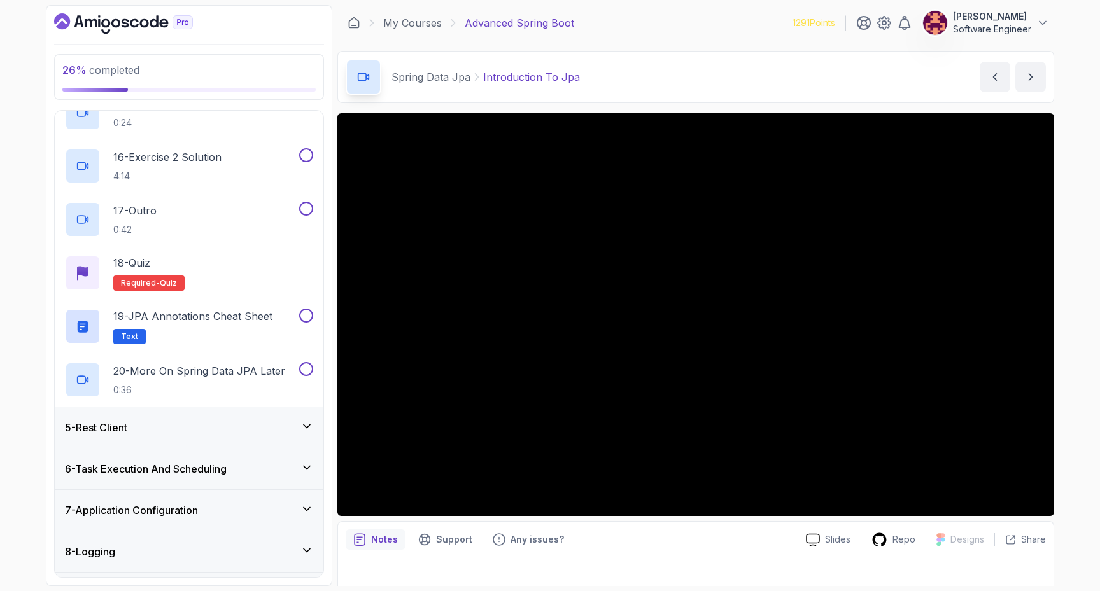
scroll to position [923, 0]
